Goal: Task Accomplishment & Management: Manage account settings

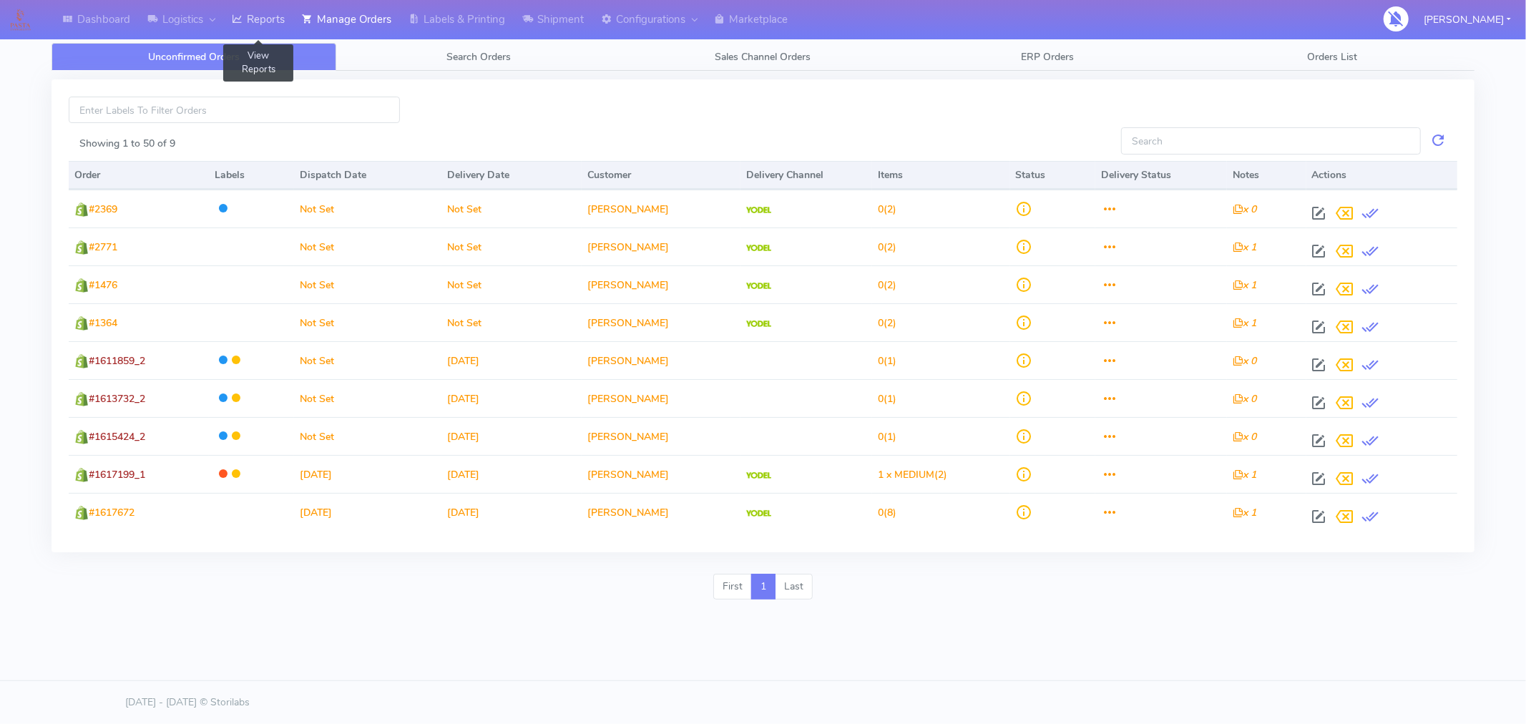
click at [275, 25] on link "Reports" at bounding box center [258, 19] width 70 height 39
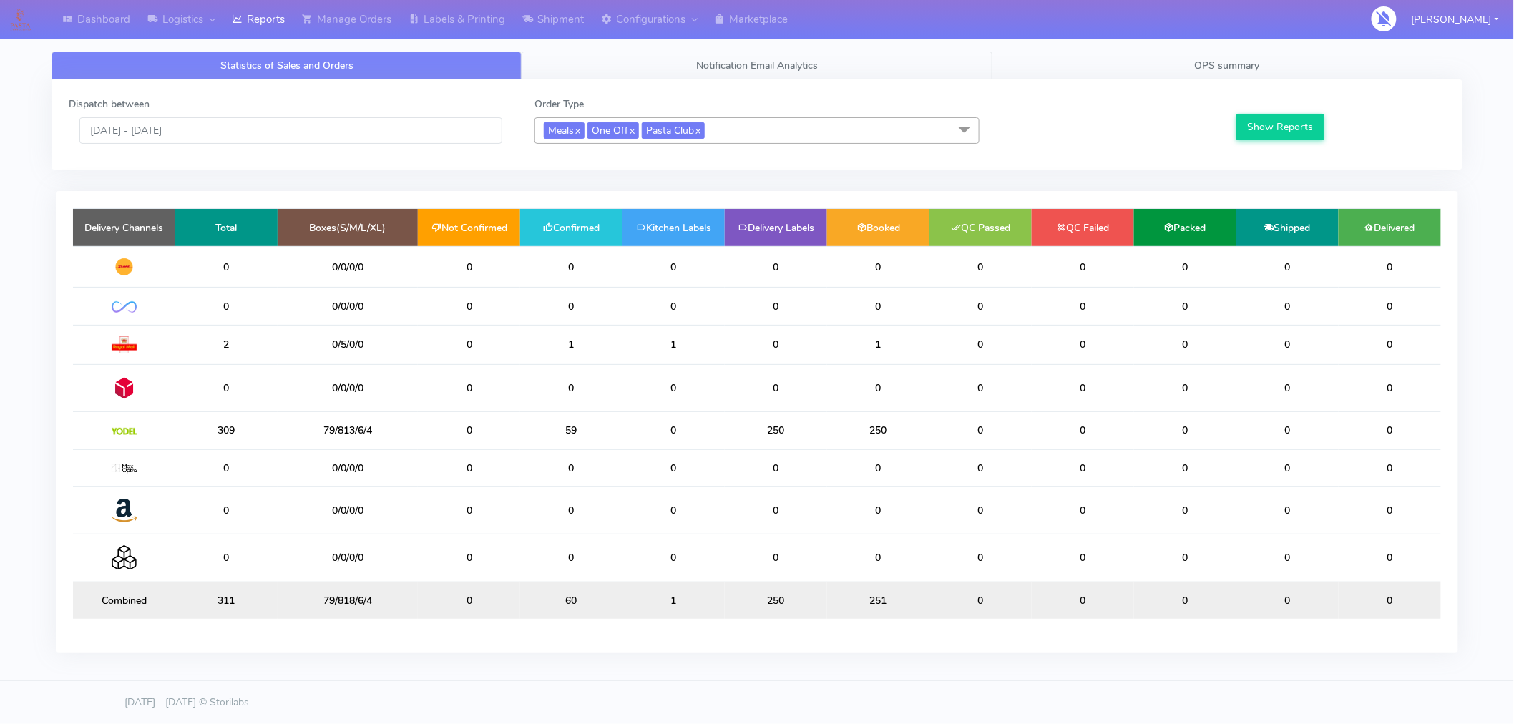
click at [776, 69] on span "Notification Email Analytics" at bounding box center [757, 66] width 122 height 14
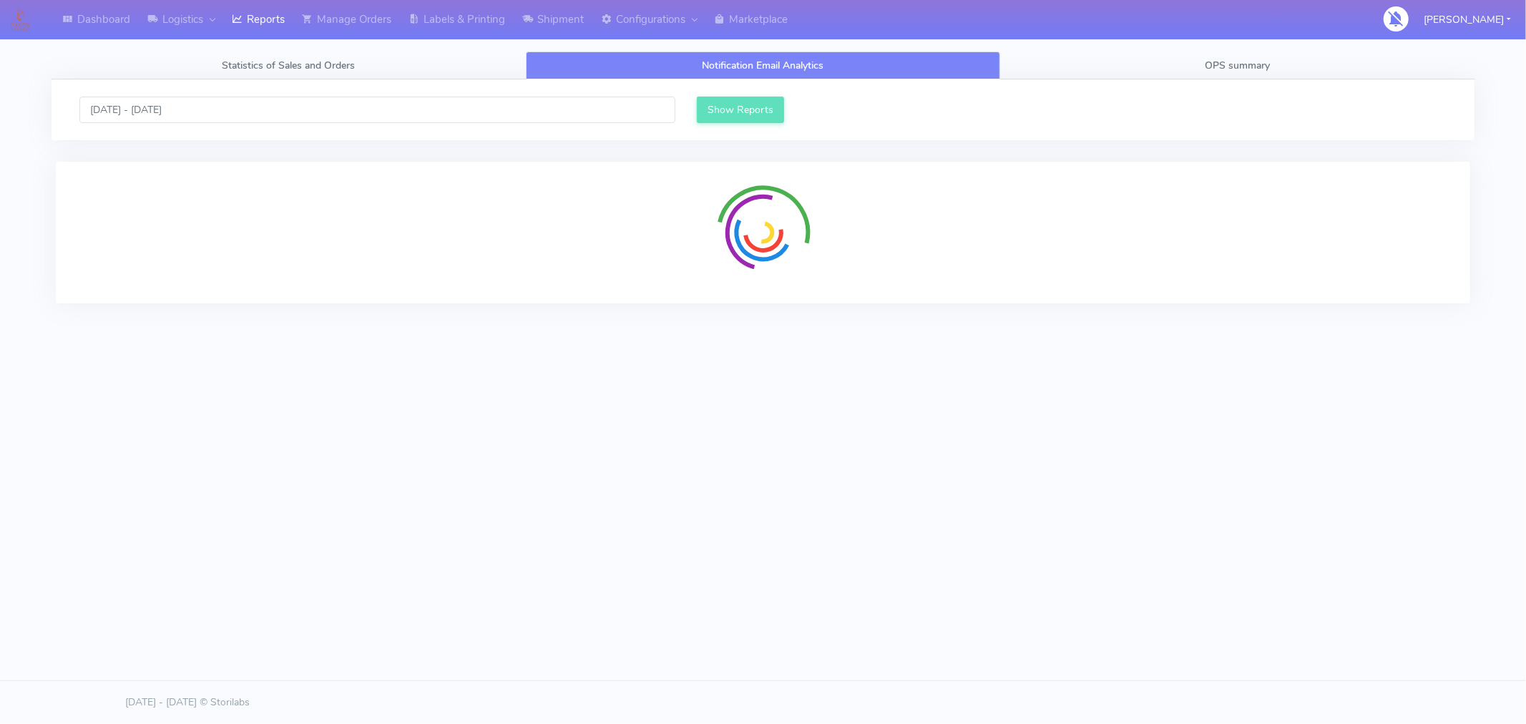
scroll to position [344, 695]
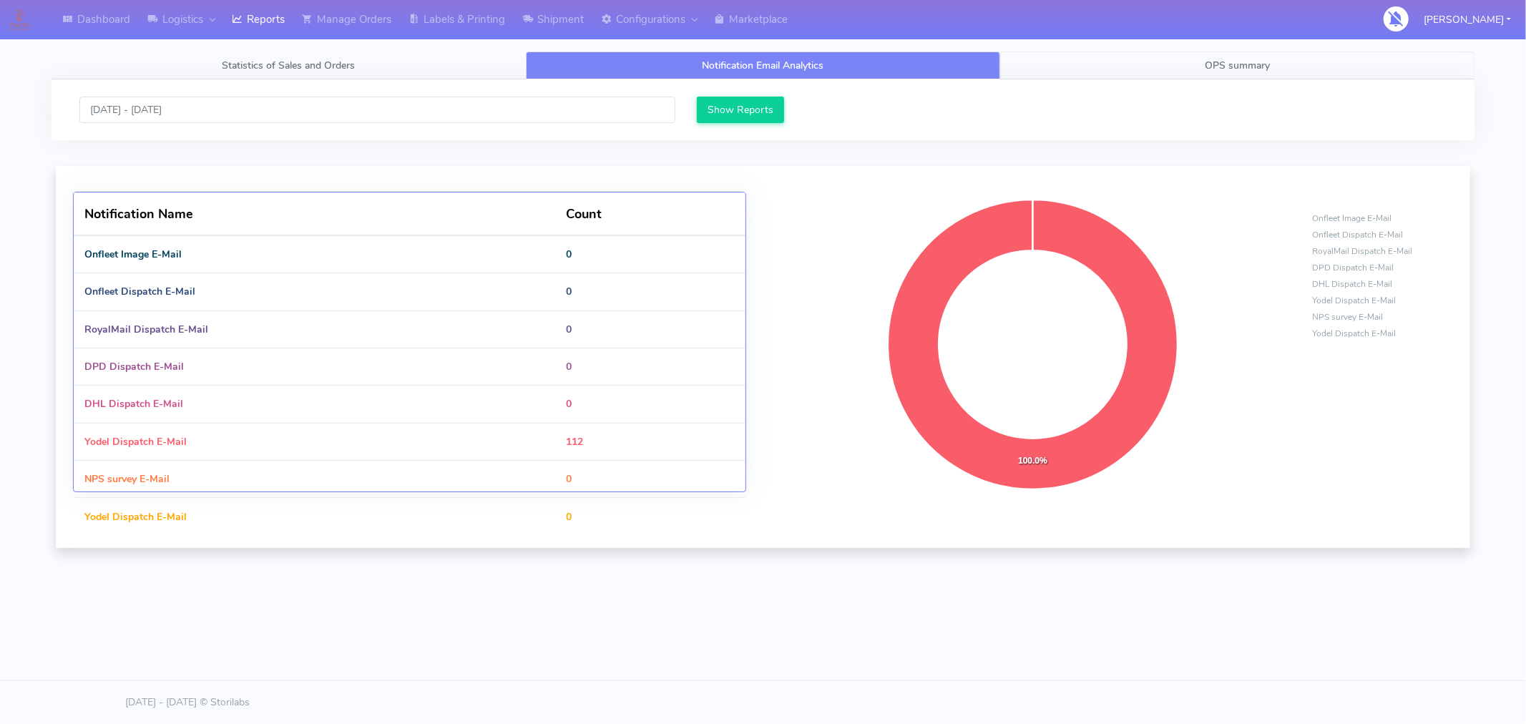
click at [1245, 74] on link "OPS summary" at bounding box center [1237, 66] width 474 height 28
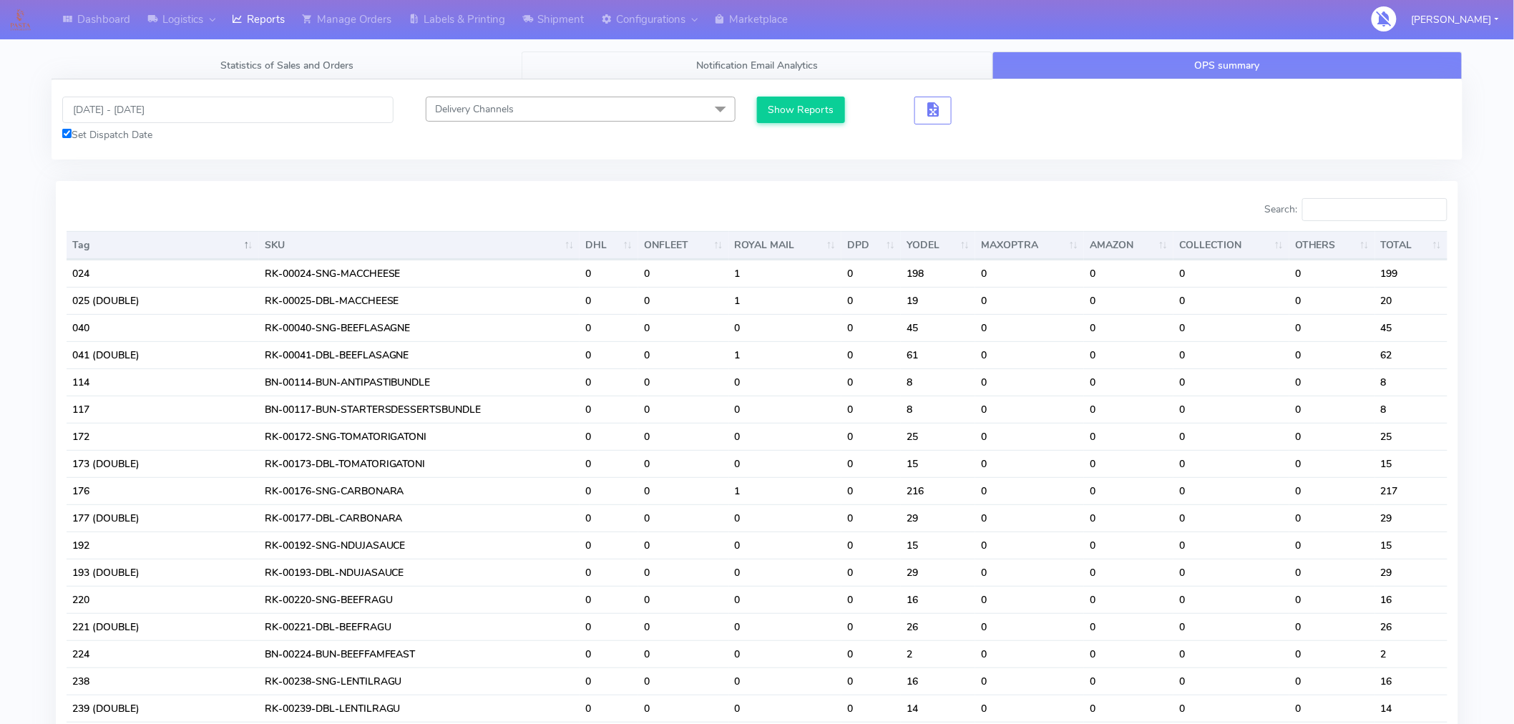
click at [817, 74] on link "Notification Email Analytics" at bounding box center [757, 66] width 470 height 28
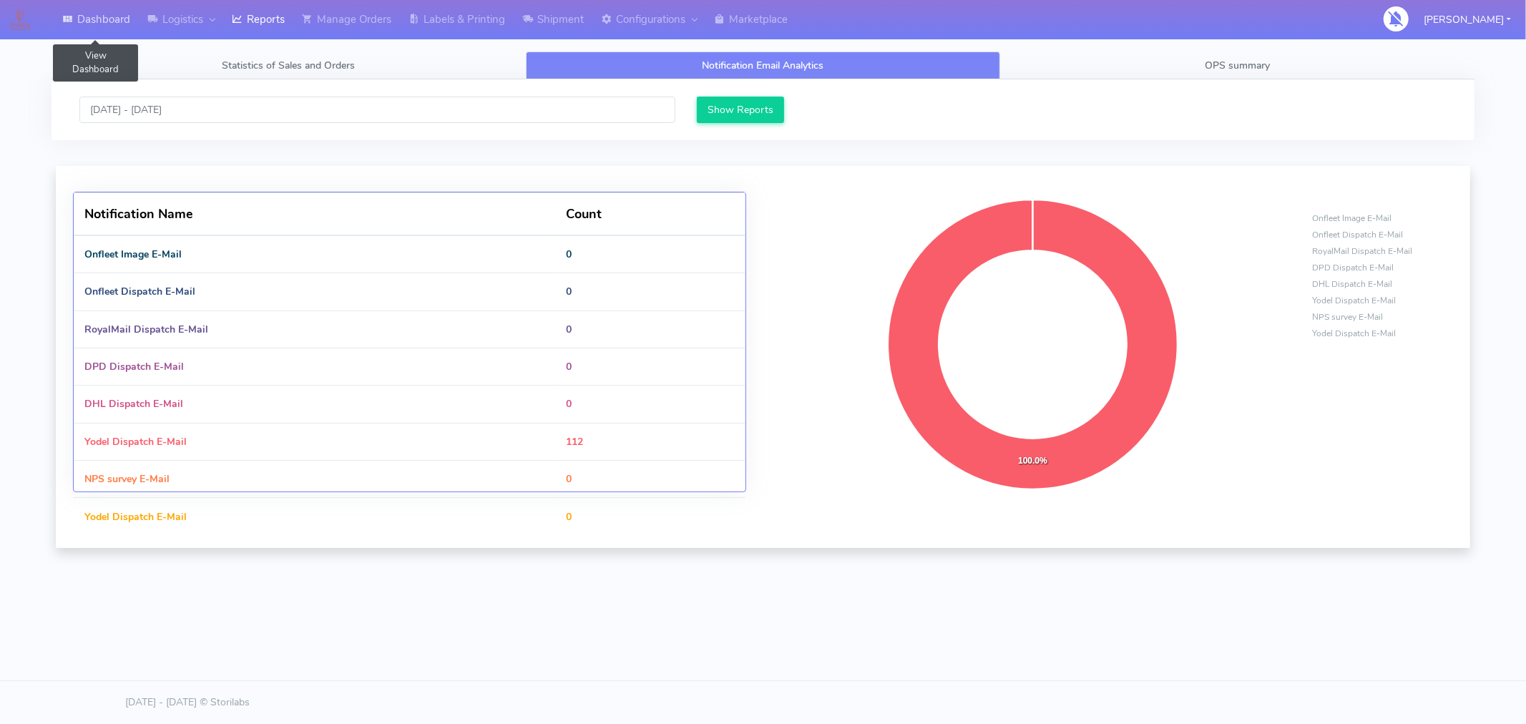
click at [102, 22] on link "Dashboard" at bounding box center [96, 19] width 85 height 39
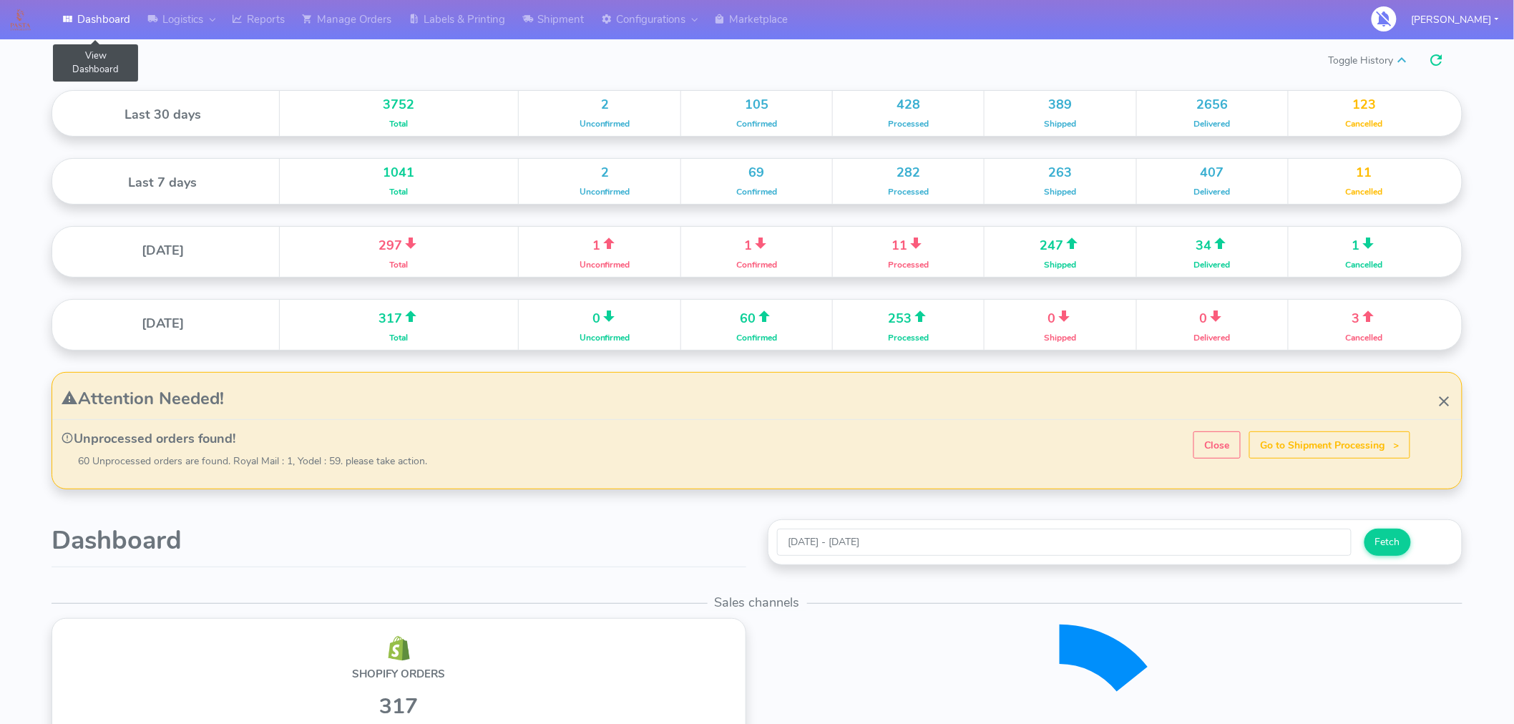
scroll to position [253, 704]
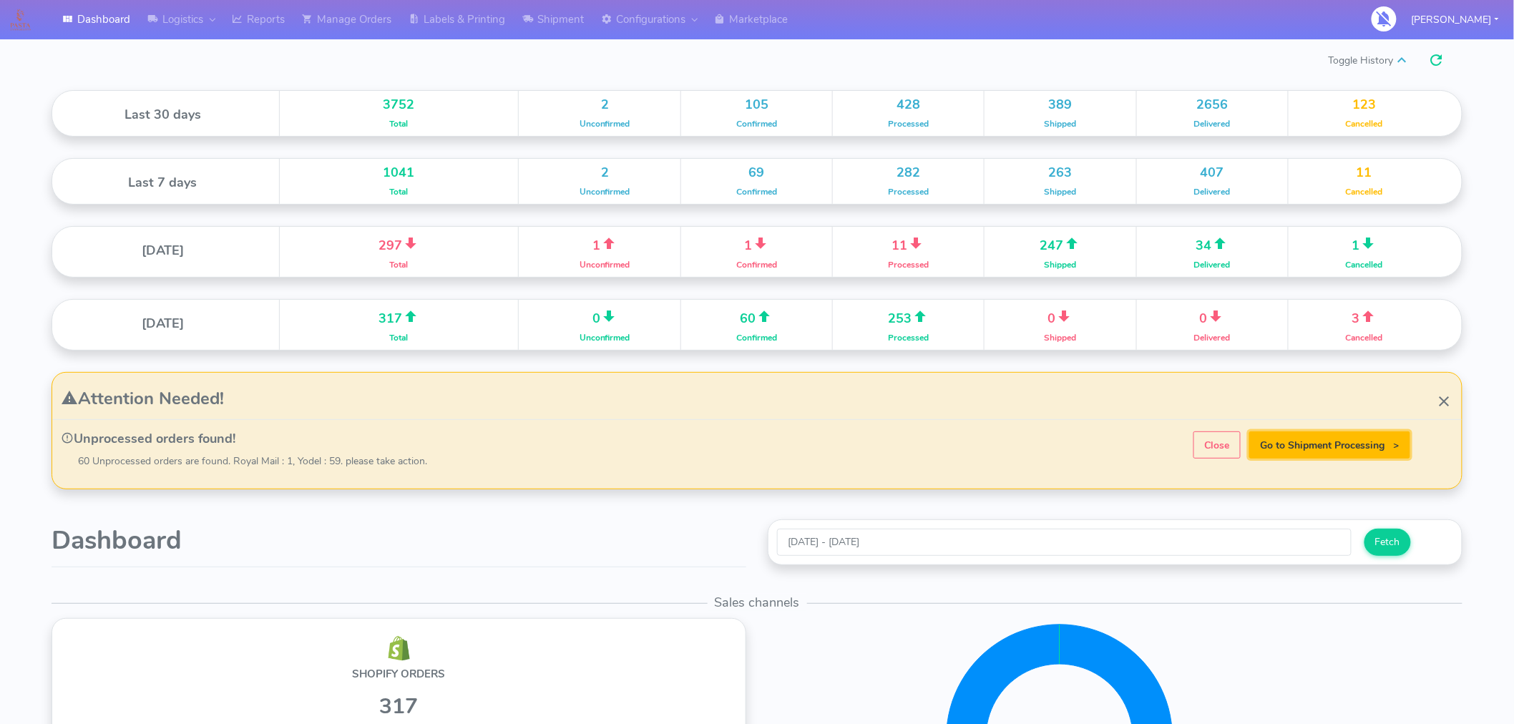
click at [1332, 449] on strong "Go to Shipment Processing >" at bounding box center [1330, 446] width 139 height 14
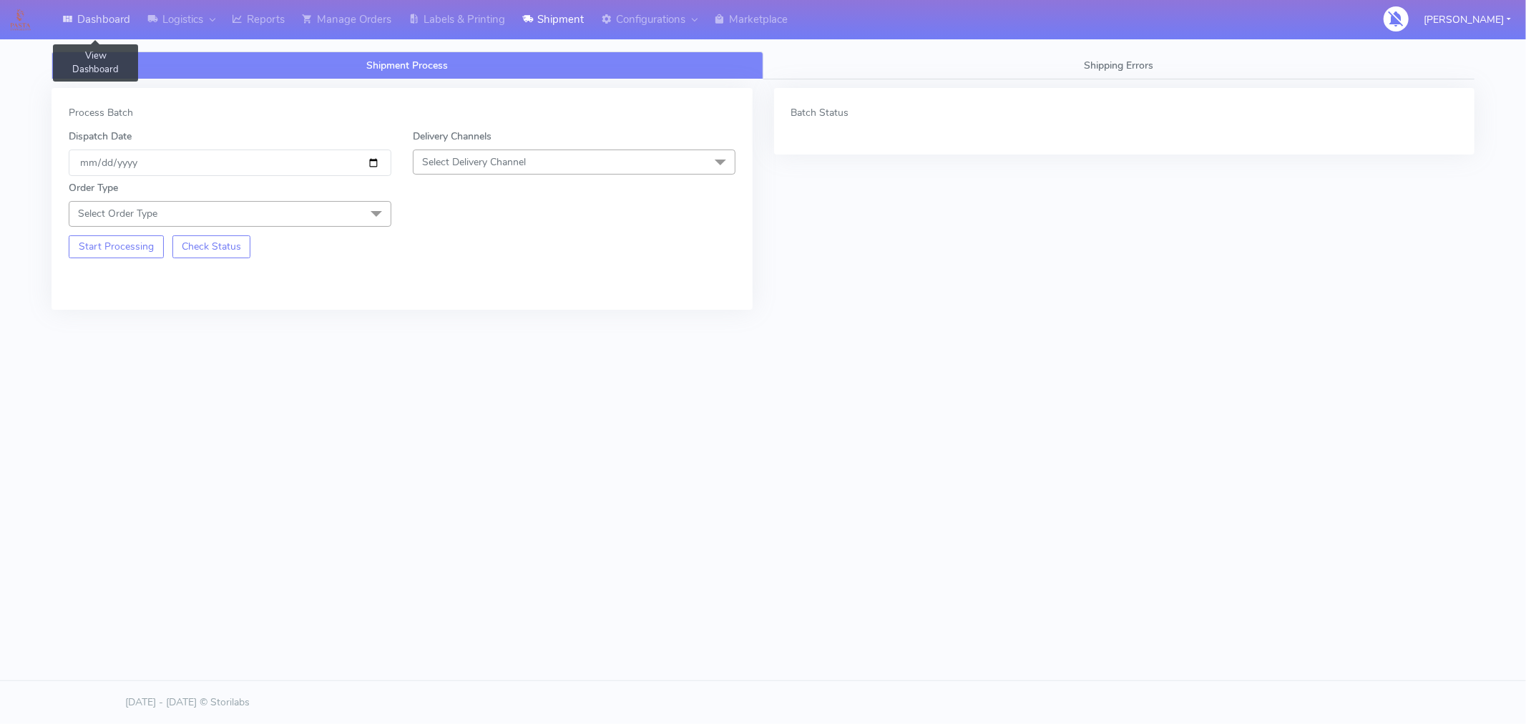
click at [98, 26] on link "Dashboard" at bounding box center [96, 19] width 85 height 39
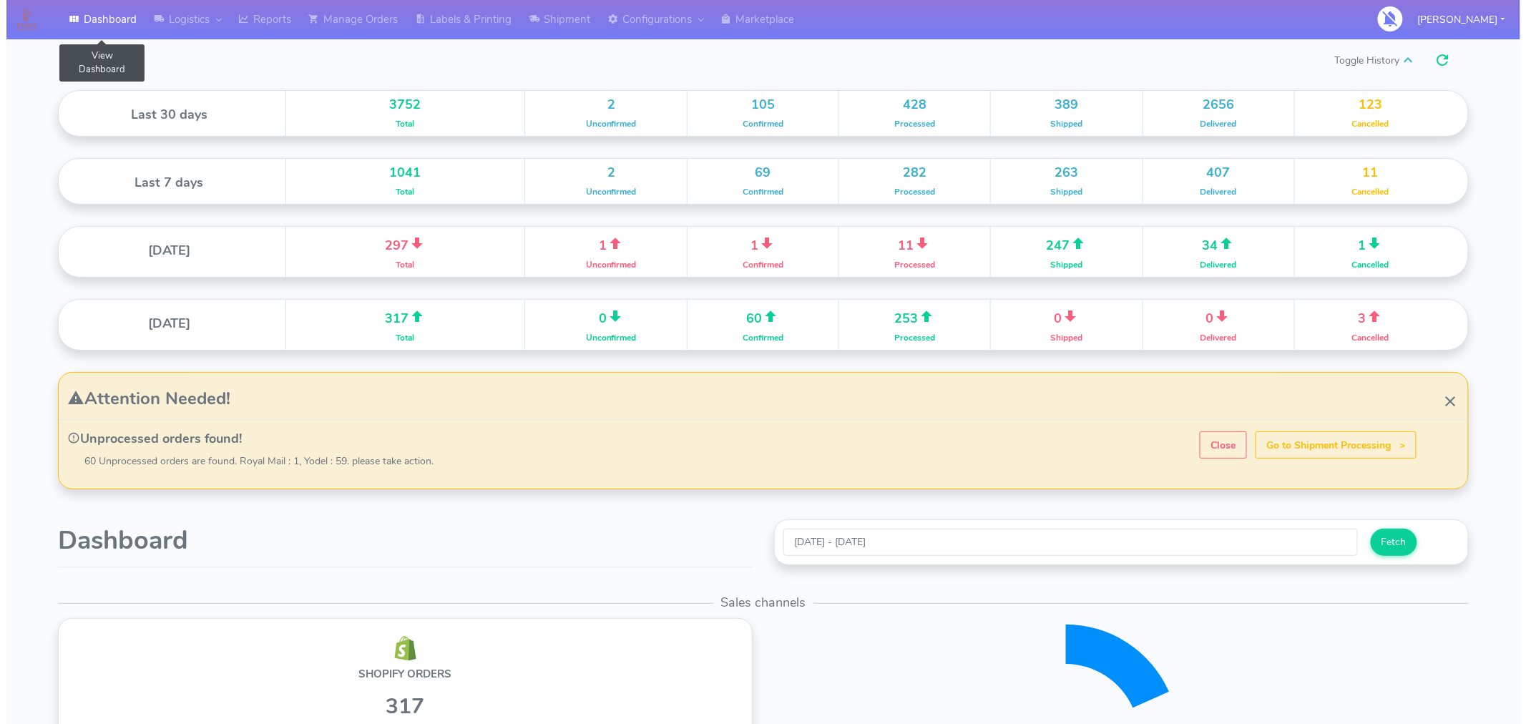
scroll to position [253, 704]
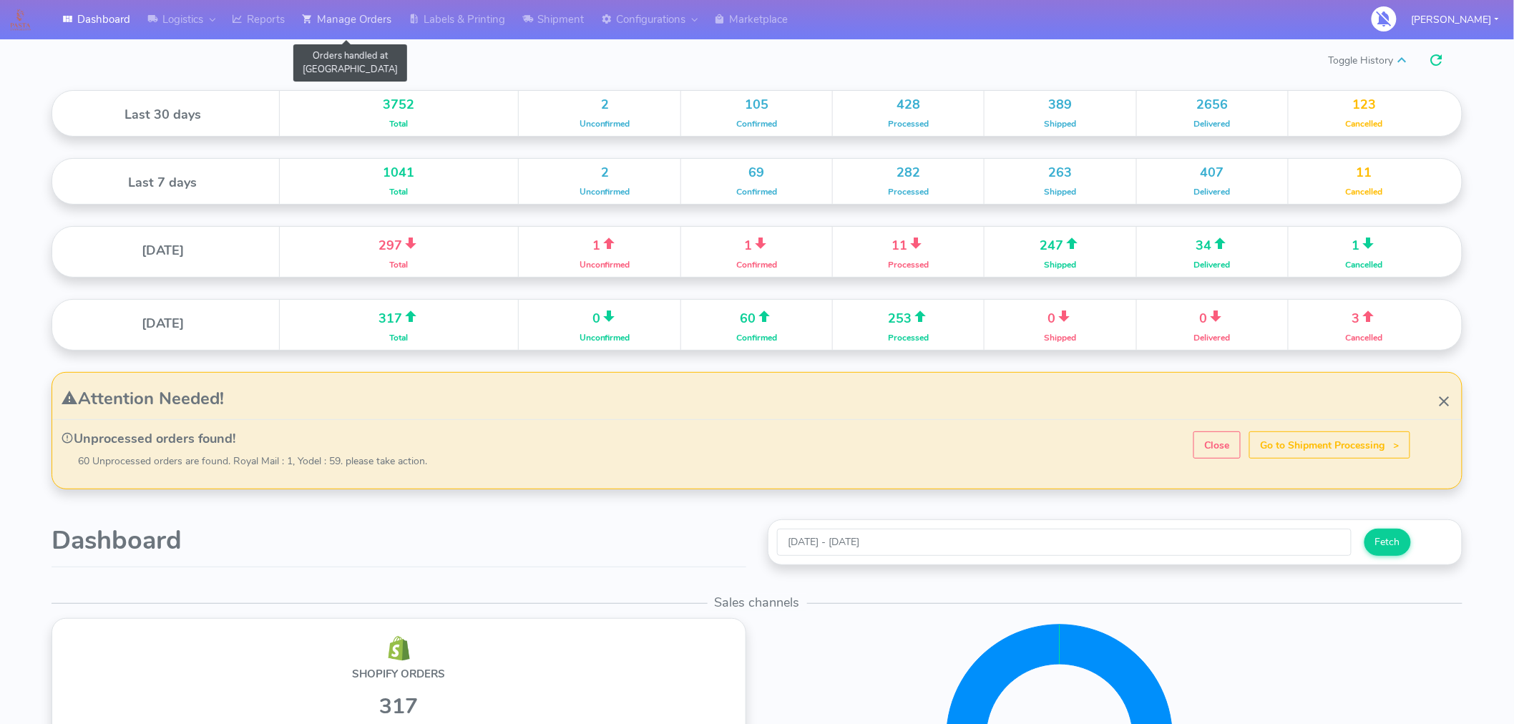
click at [363, 22] on link "Manage Orders" at bounding box center [346, 19] width 107 height 39
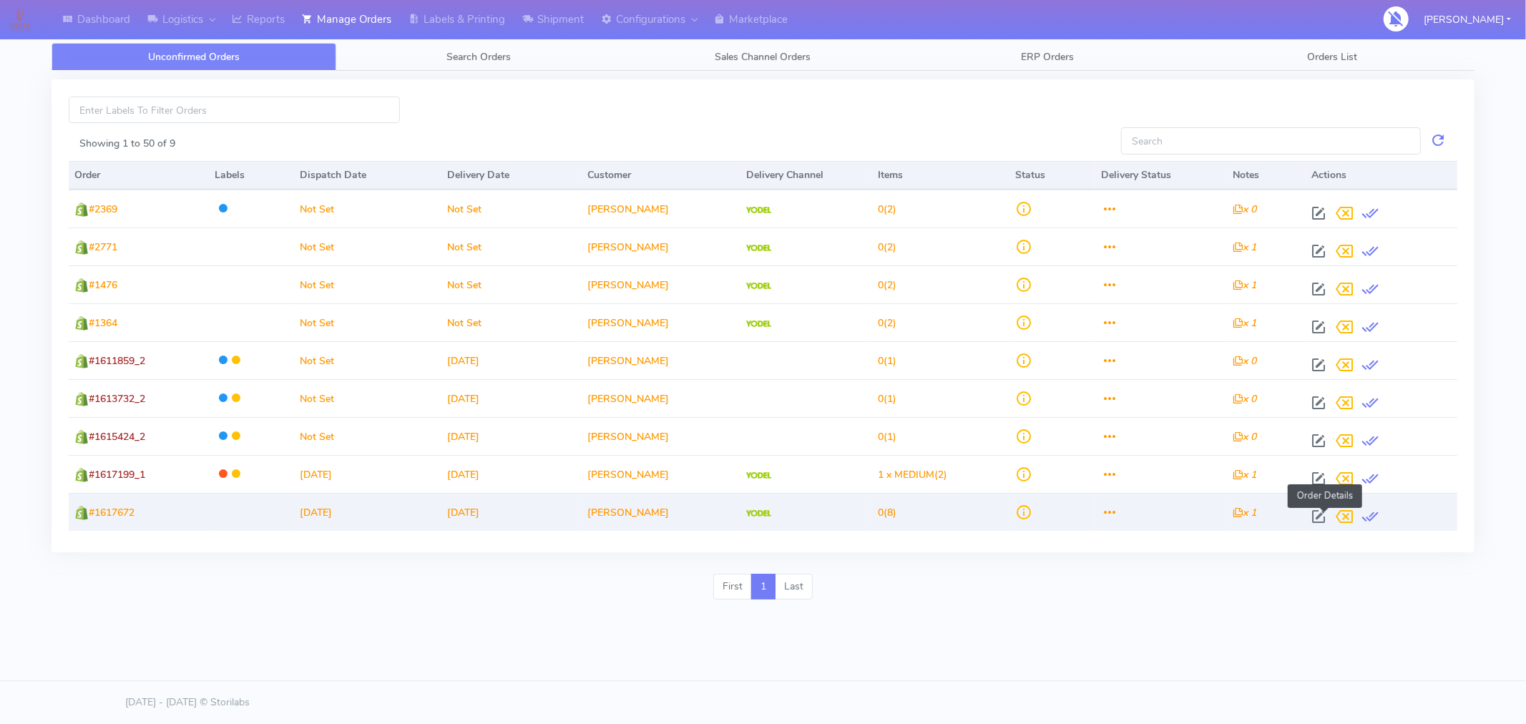
click at [1324, 515] on span at bounding box center [1319, 520] width 26 height 14
select select "5"
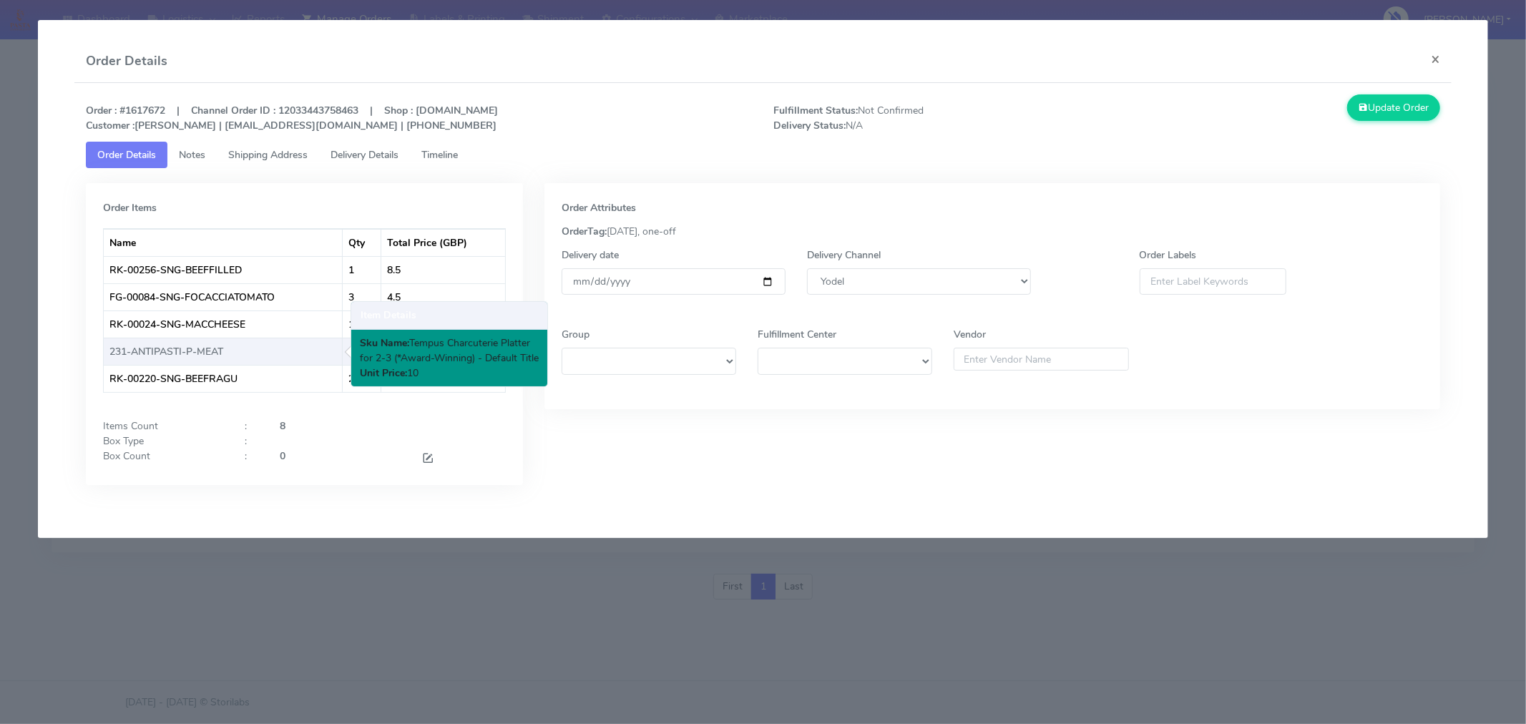
drag, startPoint x: 240, startPoint y: 356, endPoint x: 112, endPoint y: 354, distance: 128.1
click at [112, 354] on td "231-ANTIPASTI-P-MEAT" at bounding box center [223, 351] width 239 height 27
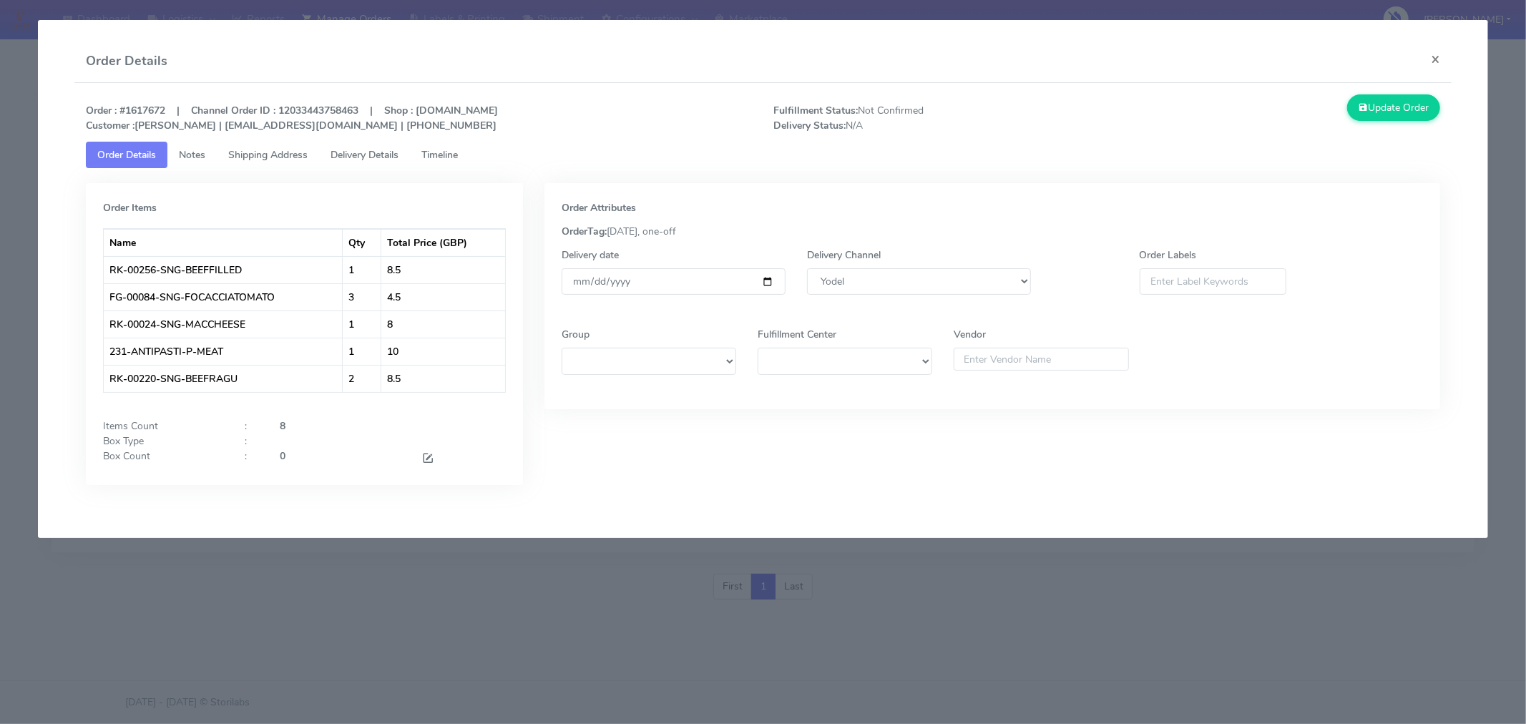
copy td "231-ANTIPASTI-P-MEAT"
drag, startPoint x: 170, startPoint y: 116, endPoint x: 122, endPoint y: 110, distance: 49.0
click at [122, 110] on strong "Order : #1617672 | Channel Order ID : 12033443758463 | Shop : pastaevangelists.…" at bounding box center [292, 118] width 412 height 29
copy strong "#1617672"
click at [1439, 59] on button "×" at bounding box center [1435, 59] width 32 height 38
